Goal: Check status: Check status

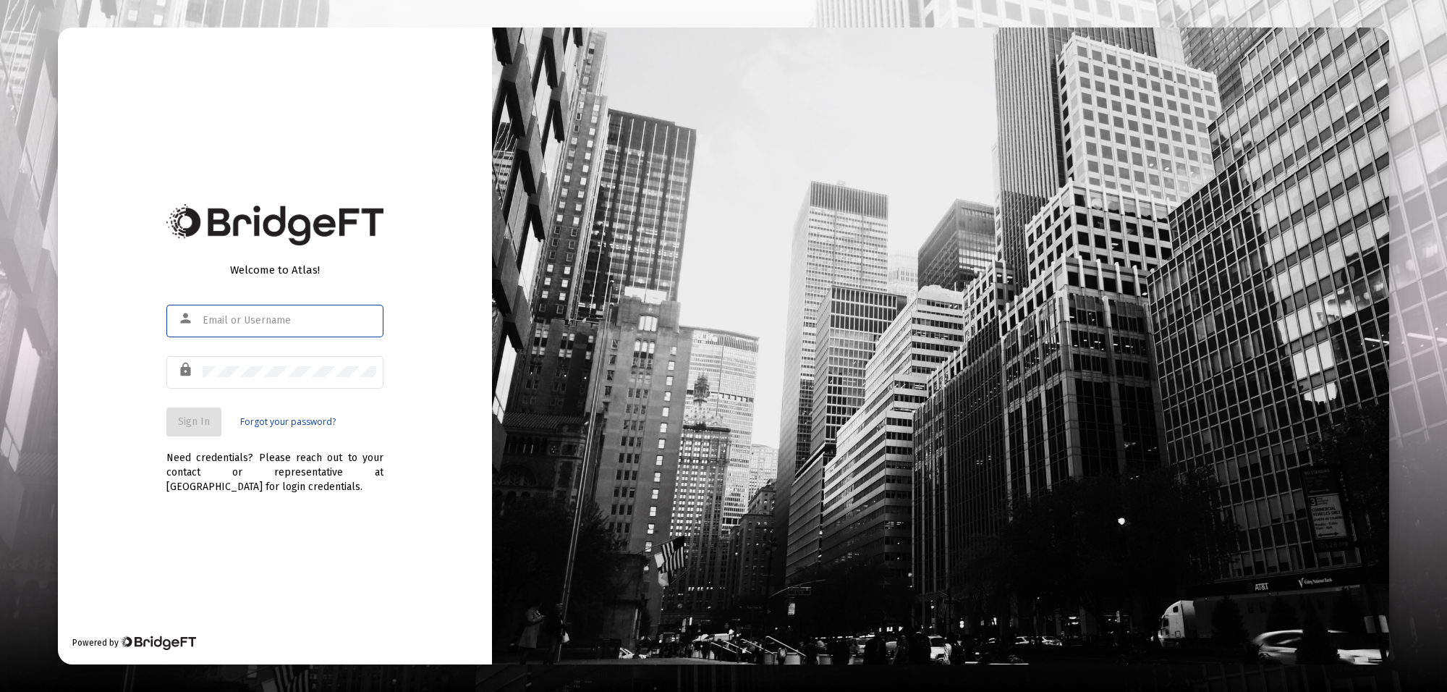
click at [313, 319] on input "text" at bounding box center [290, 321] width 174 height 12
type input "[PERSON_NAME][EMAIL_ADDRESS][PERSON_NAME][DOMAIN_NAME]"
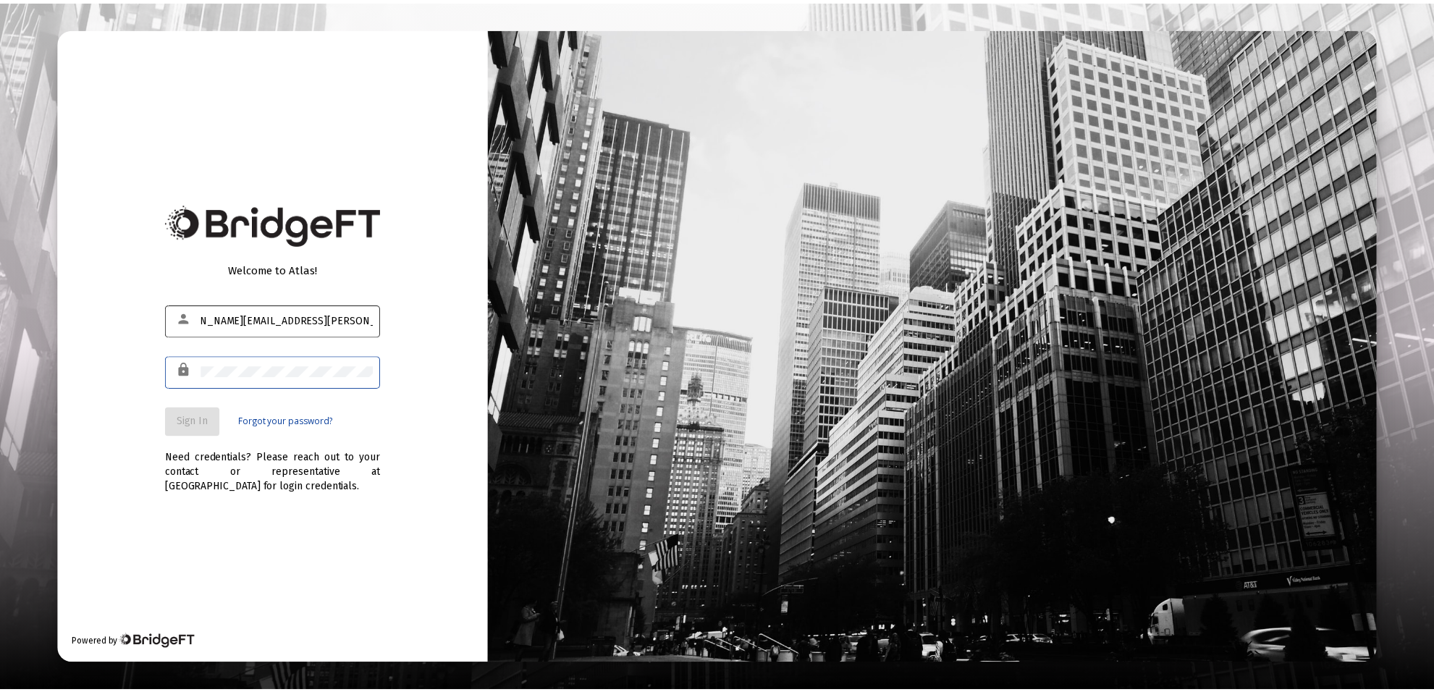
scroll to position [0, 0]
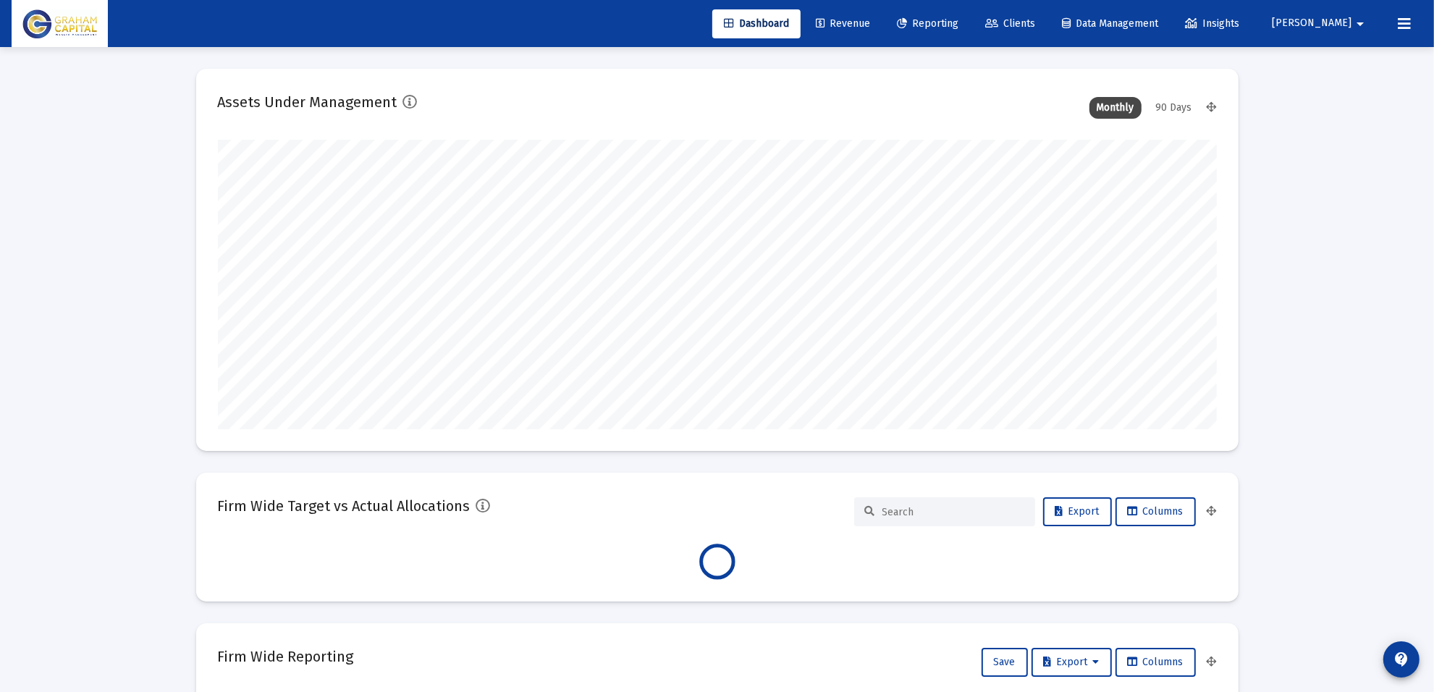
scroll to position [289, 999]
click at [958, 26] on span "Reporting" at bounding box center [928, 23] width 62 height 12
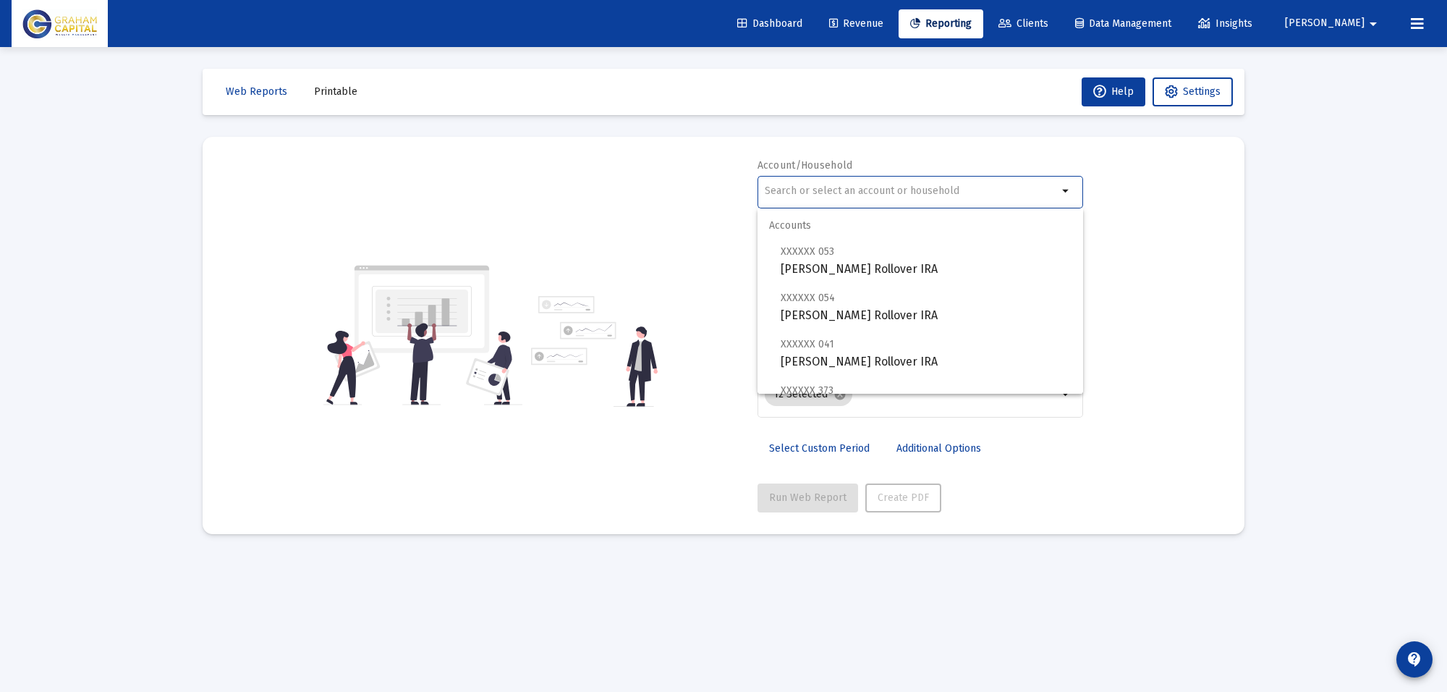
click at [868, 193] on input "text" at bounding box center [911, 191] width 293 height 12
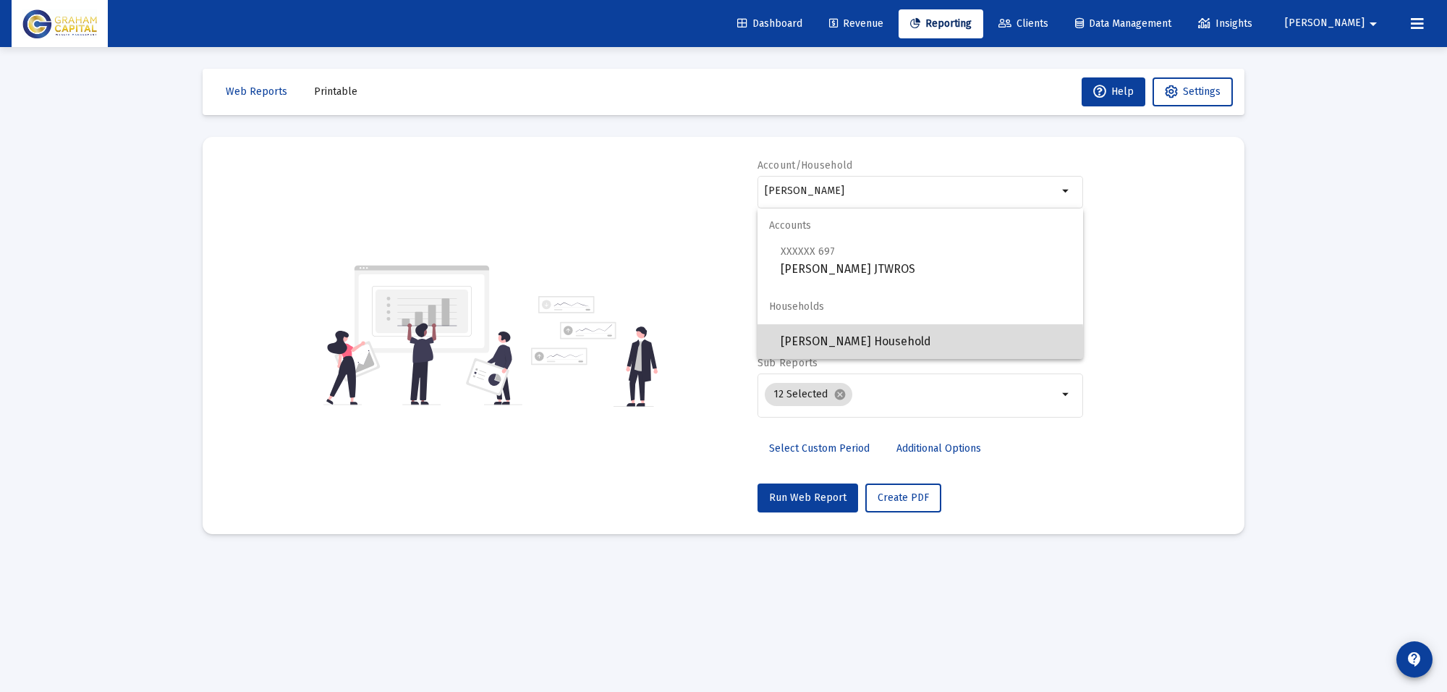
click at [856, 346] on span "[PERSON_NAME] Household" at bounding box center [926, 341] width 291 height 35
type input "[PERSON_NAME] Household"
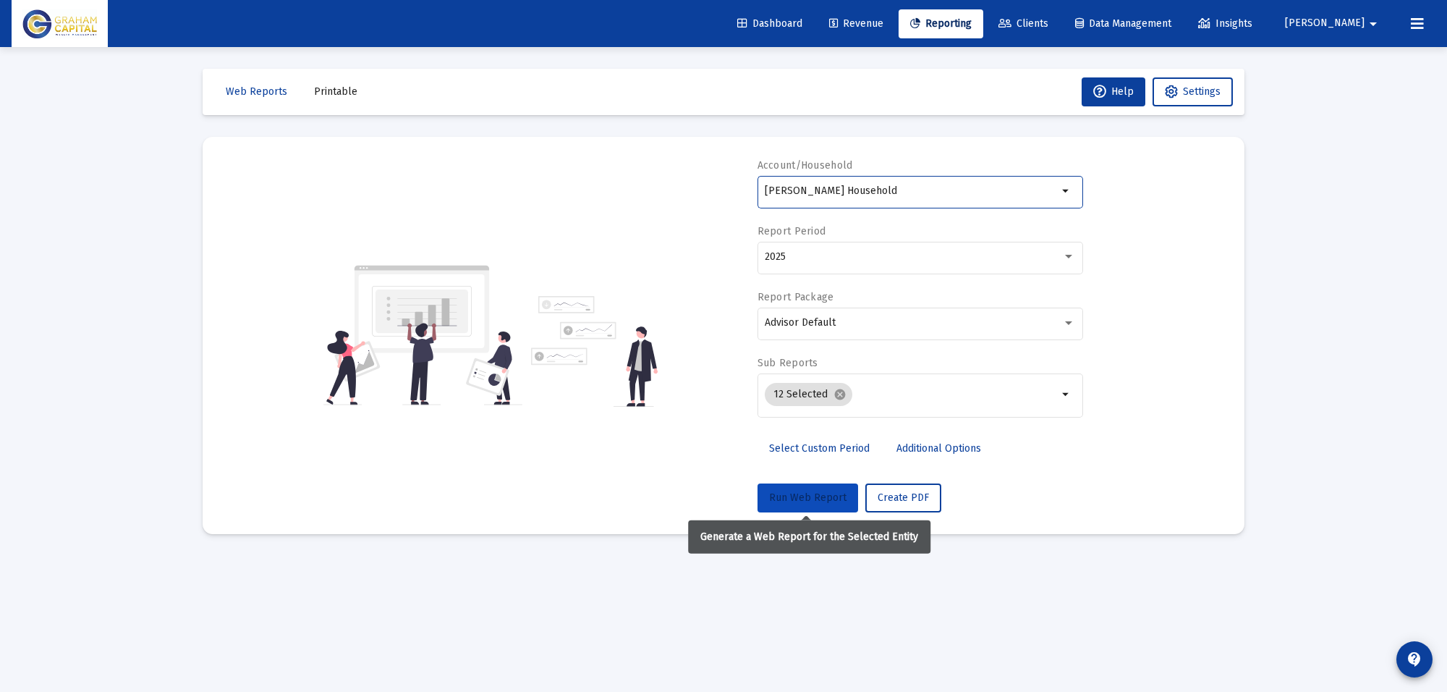
click at [820, 496] on span "Run Web Report" at bounding box center [807, 497] width 77 height 12
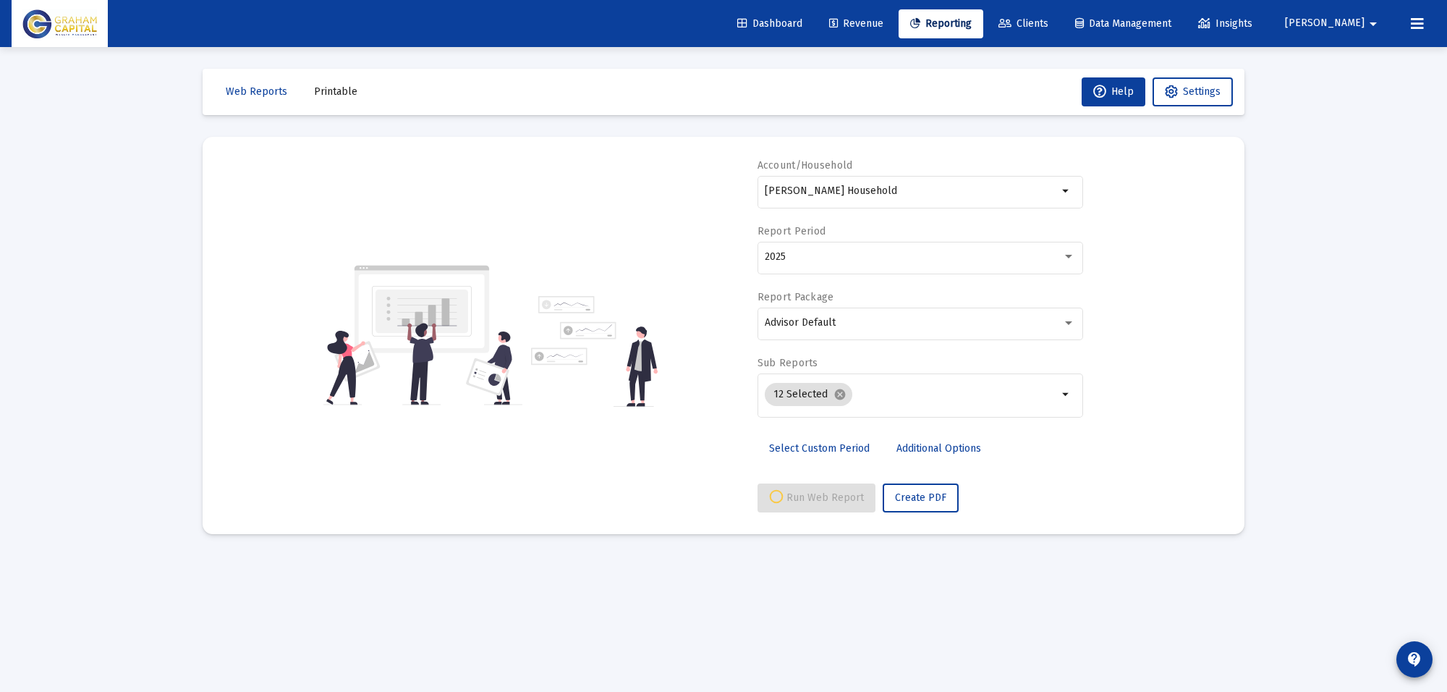
select select "View all"
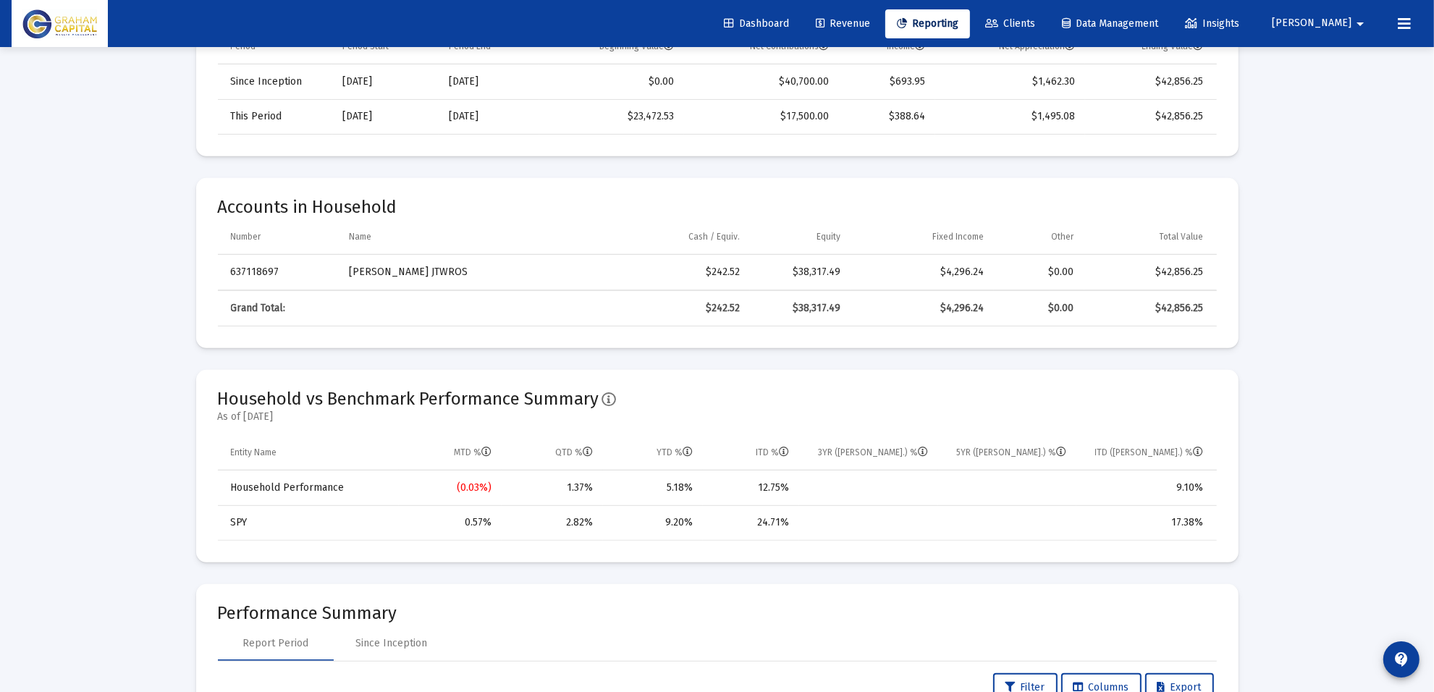
scroll to position [633, 0]
